Goal: Check status: Check status

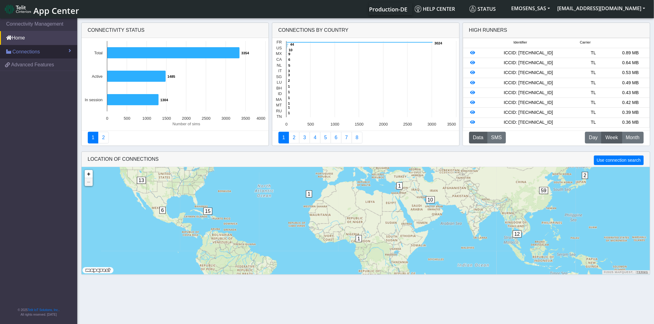
click at [30, 50] on span "Connections" at bounding box center [25, 51] width 27 height 7
click at [29, 63] on link "List" at bounding box center [38, 65] width 77 height 13
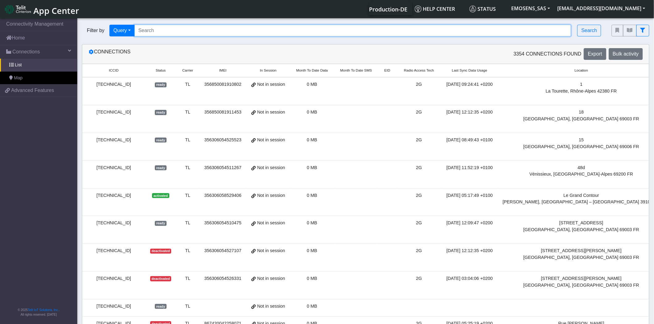
click at [166, 29] on input "Search..." at bounding box center [352, 31] width 437 height 12
paste input "[TECHNICAL_ID]"
type input "[TECHNICAL_ID]"
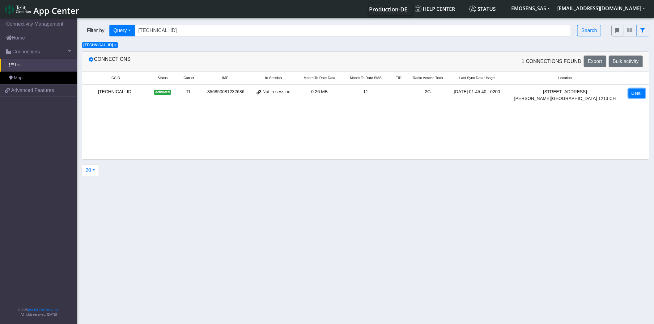
click at [637, 92] on link "Detail" at bounding box center [636, 94] width 17 height 10
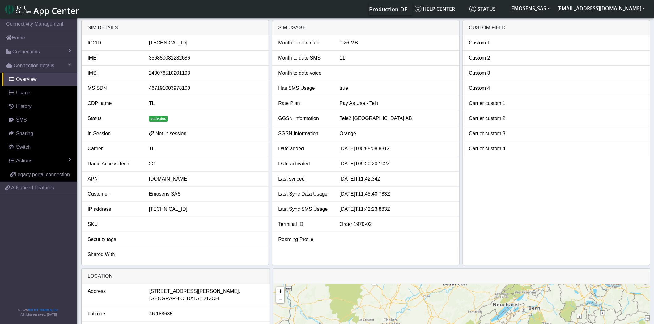
drag, startPoint x: 339, startPoint y: 179, endPoint x: 409, endPoint y: 178, distance: 70.1
click at [409, 178] on div "[DATE]T11:42:34Z" at bounding box center [396, 178] width 123 height 7
drag, startPoint x: 348, startPoint y: 193, endPoint x: 407, endPoint y: 193, distance: 58.7
click at [407, 193] on div "[DATE]T11:45:40.783Z" at bounding box center [396, 194] width 123 height 7
drag, startPoint x: 338, startPoint y: 135, endPoint x: 362, endPoint y: 135, distance: 23.8
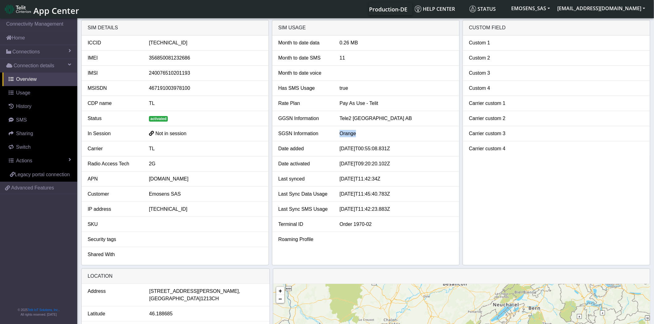
click at [362, 135] on div "Orange" at bounding box center [396, 133] width 123 height 7
click at [364, 134] on div "Orange" at bounding box center [396, 133] width 123 height 7
click at [23, 35] on link "Home" at bounding box center [38, 38] width 77 height 14
